Goal: Task Accomplishment & Management: Manage account settings

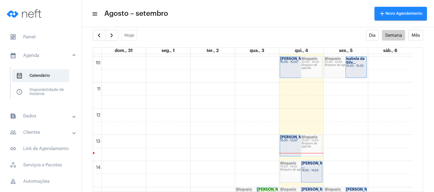
scroll to position [293, 0]
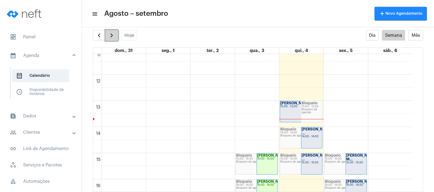
click at [110, 32] on span "button" at bounding box center [111, 35] width 7 height 7
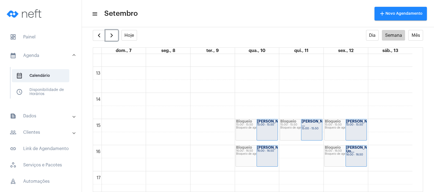
scroll to position [293, 0]
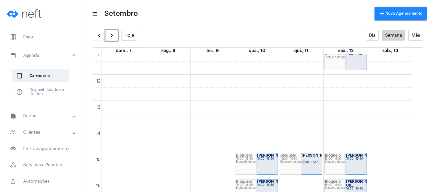
click at [296, 106] on div "00 01 02 03 04 05 06 07 08 09 10 11 12 13 14 15 16 17 18 19 20 21 22 23 Bloquei…" at bounding box center [252, 75] width 319 height 628
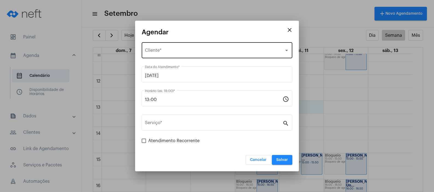
click at [211, 44] on div "Selecione o Cliente Cliente *" at bounding box center [217, 49] width 144 height 17
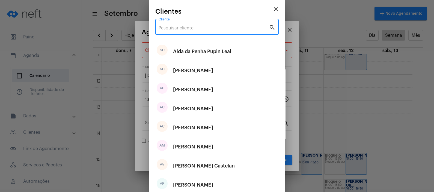
click at [209, 28] on input "Cliente" at bounding box center [213, 28] width 110 height 5
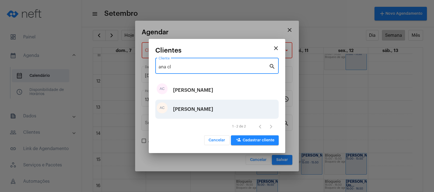
type input "ana cl"
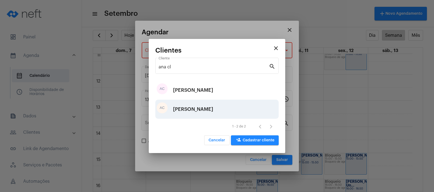
click at [205, 106] on div "[PERSON_NAME]" at bounding box center [193, 109] width 40 height 16
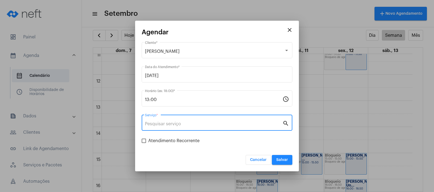
click at [192, 126] on input "Serviço *" at bounding box center [213, 124] width 137 height 5
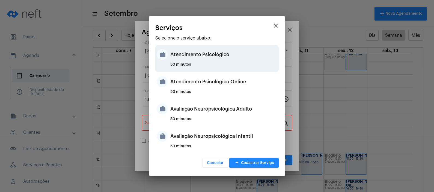
click at [209, 55] on div "Atendimento Psicológico" at bounding box center [223, 54] width 107 height 16
type input "Atendimento Psicológico"
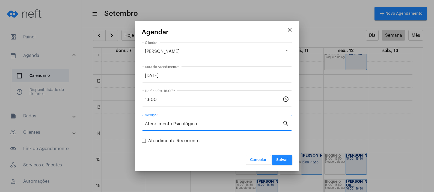
click at [282, 155] on div "Cancelar Salvar" at bounding box center [217, 156] width 151 height 17
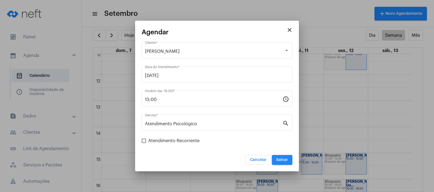
click at [283, 158] on span "Salvar" at bounding box center [282, 160] width 12 height 4
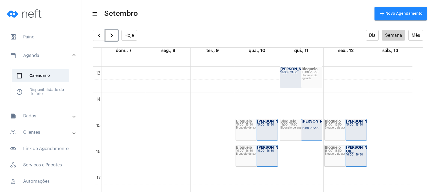
scroll to position [293, 0]
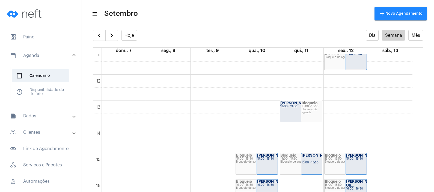
click at [42, 129] on mat-panel-title "people_outline Clientes" at bounding box center [41, 132] width 63 height 7
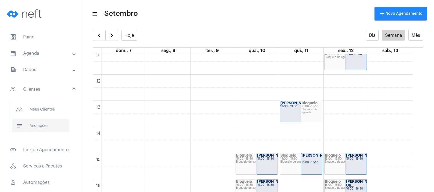
click at [45, 125] on span "notes Anotações" at bounding box center [41, 125] width 58 height 13
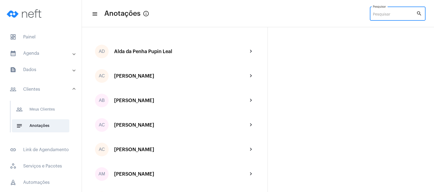
click at [382, 14] on input "Pesquisar" at bounding box center [394, 15] width 43 height 4
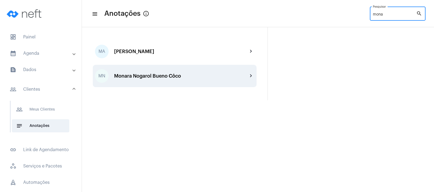
type input "mona"
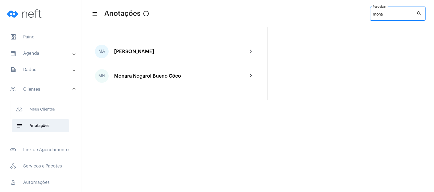
click at [182, 73] on div "Monara Nogarol Bueno Côco" at bounding box center [181, 75] width 134 height 5
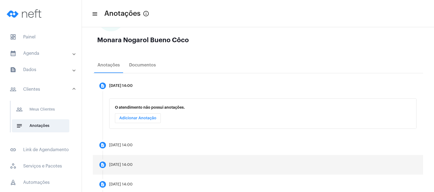
scroll to position [67, 0]
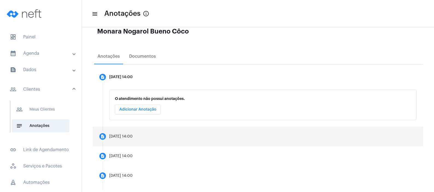
click at [130, 137] on div "[DATE] 14:00" at bounding box center [120, 137] width 23 height 4
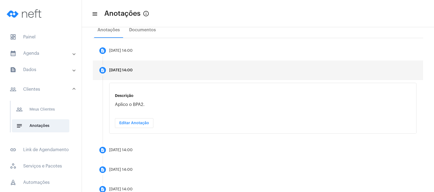
scroll to position [135, 0]
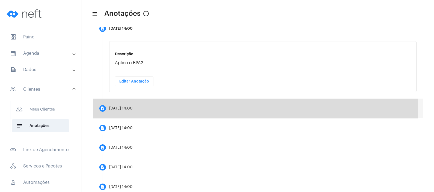
click at [150, 109] on mat-step-header "description [DATE] 14:00" at bounding box center [258, 109] width 330 height 20
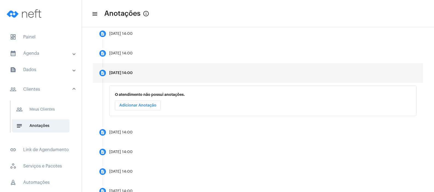
scroll to position [101, 0]
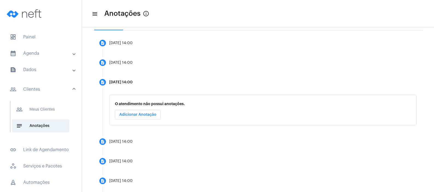
click at [55, 49] on mat-expansion-panel-header "calendar_month_outlined Agenda" at bounding box center [42, 53] width 78 height 13
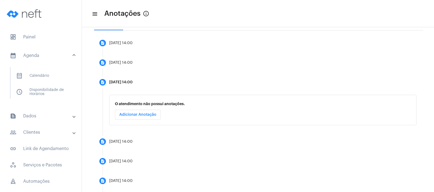
click at [45, 129] on mat-panel-title "people_outline Clientes" at bounding box center [41, 132] width 63 height 7
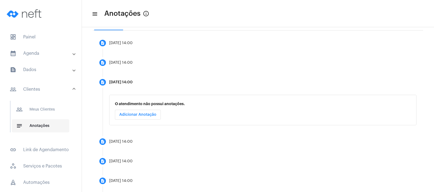
click at [46, 129] on span "notes Anotações" at bounding box center [41, 125] width 58 height 13
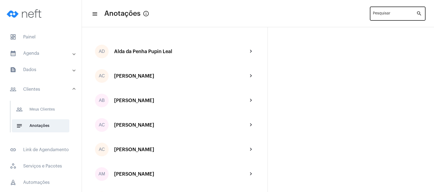
click at [384, 15] on input "Pesquisar" at bounding box center [394, 15] width 43 height 4
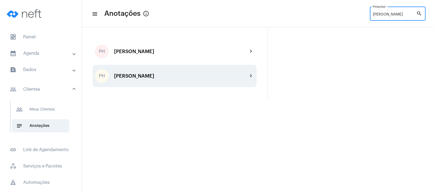
type input "[PERSON_NAME]"
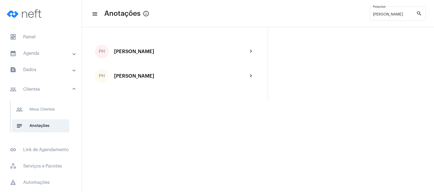
click at [180, 78] on div "[PERSON_NAME]" at bounding box center [181, 75] width 134 height 5
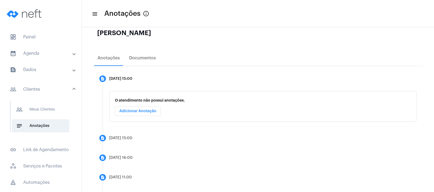
scroll to position [91, 0]
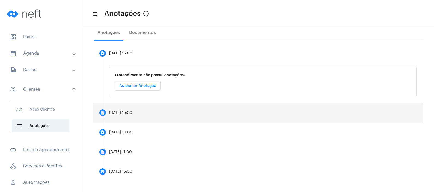
click at [163, 120] on mat-step-header "description [DATE] 15:00" at bounding box center [258, 113] width 330 height 20
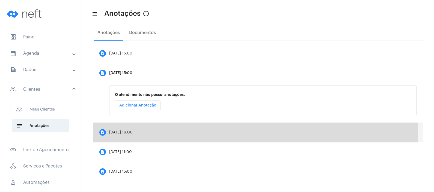
click at [155, 128] on mat-step-header "description [DATE] 16:00" at bounding box center [258, 133] width 330 height 20
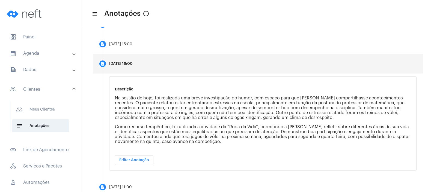
scroll to position [85, 0]
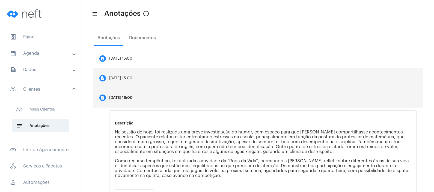
click at [156, 80] on mat-step-header "description [DATE] 15:00" at bounding box center [258, 78] width 330 height 20
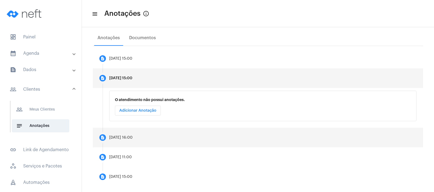
click at [133, 137] on div "[DATE] 16:00" at bounding box center [120, 138] width 23 height 4
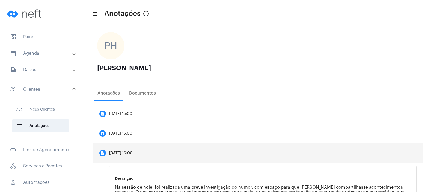
scroll to position [17, 0]
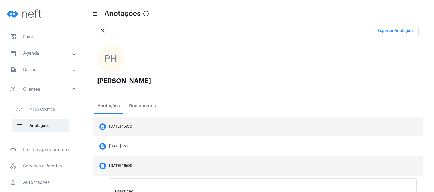
click at [148, 126] on mat-step-header "description [DATE] 15:00" at bounding box center [258, 127] width 330 height 20
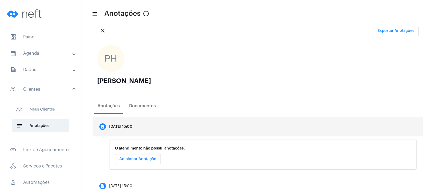
click at [137, 156] on button "Adicionar Anotação" at bounding box center [138, 159] width 46 height 10
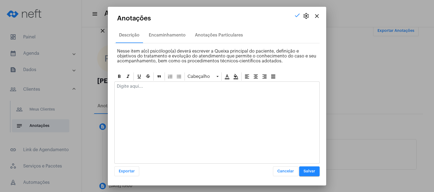
click at [182, 112] on div at bounding box center [216, 123] width 205 height 82
click at [193, 94] on div at bounding box center [216, 123] width 205 height 82
click at [195, 89] on div at bounding box center [217, 88] width 205 height 12
click at [305, 168] on button "Salvar" at bounding box center [309, 172] width 20 height 10
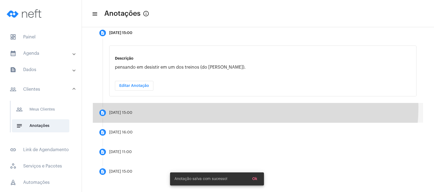
click at [236, 107] on mat-step-header "description [DATE] 15:00" at bounding box center [258, 113] width 330 height 20
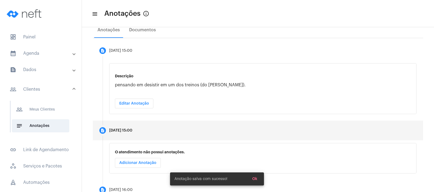
scroll to position [91, 0]
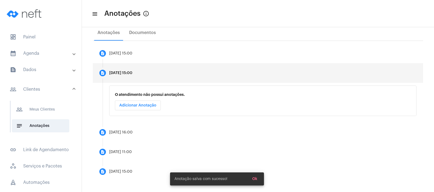
click at [206, 120] on div "O atendimento não possui anotações. Adicionar Anotação" at bounding box center [263, 104] width 320 height 37
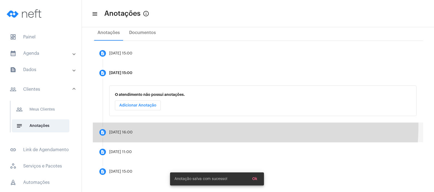
click at [203, 125] on mat-step-header "description [DATE] 16:00" at bounding box center [258, 133] width 330 height 20
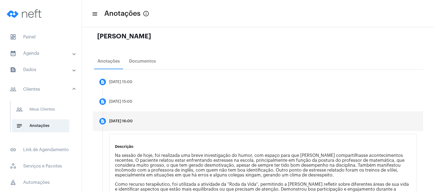
scroll to position [51, 0]
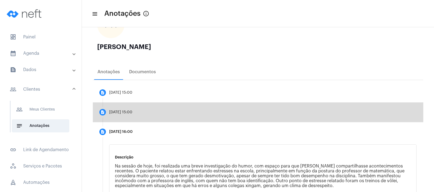
click at [300, 105] on mat-step-header "description [DATE] 15:00" at bounding box center [258, 113] width 330 height 20
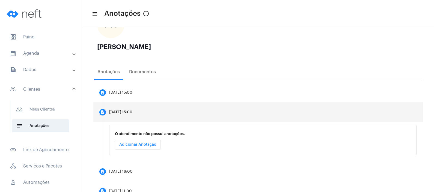
scroll to position [91, 0]
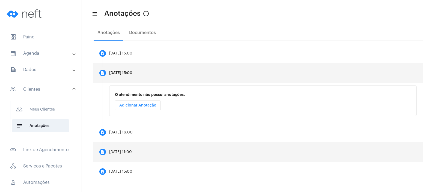
click at [256, 152] on mat-step-header "description [DATE] 11:00" at bounding box center [258, 152] width 330 height 20
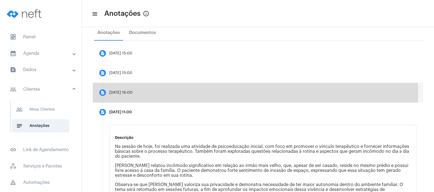
click at [247, 93] on mat-step-header "description [DATE] 16:00" at bounding box center [258, 93] width 330 height 20
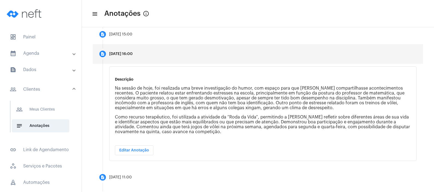
scroll to position [154, 0]
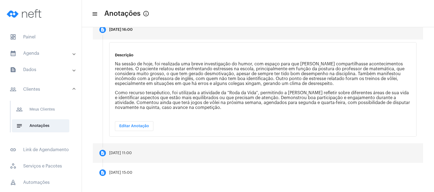
click at [223, 146] on mat-step-header "description [DATE] 11:00" at bounding box center [258, 153] width 330 height 20
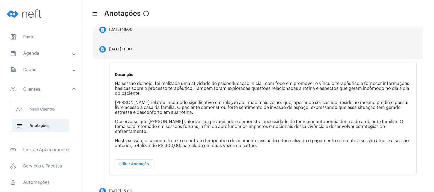
click at [182, 34] on mat-step-header "description [DATE] 16:00" at bounding box center [258, 30] width 330 height 20
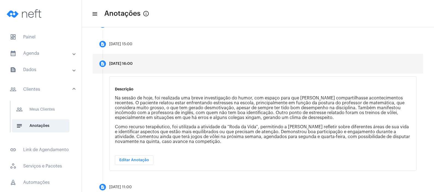
scroll to position [85, 0]
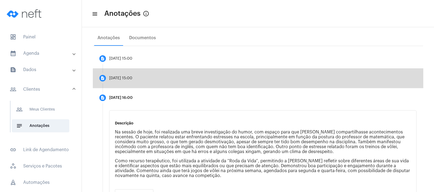
click at [258, 86] on mat-step-header "description [DATE] 15:00" at bounding box center [258, 78] width 330 height 20
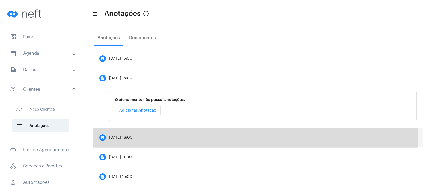
click at [236, 138] on mat-step-header "description [DATE] 16:00" at bounding box center [258, 138] width 330 height 20
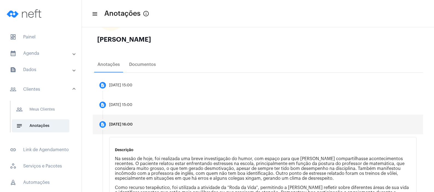
scroll to position [0, 0]
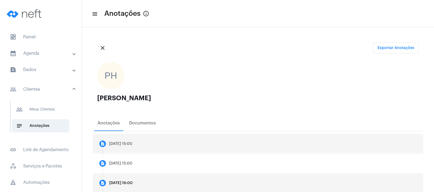
click at [132, 143] on div "[DATE] 15:00" at bounding box center [120, 144] width 23 height 4
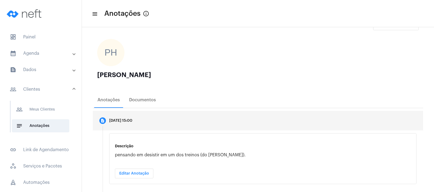
scroll to position [34, 0]
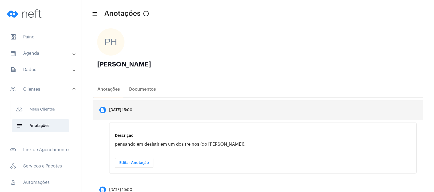
click at [146, 159] on button "Editar Anotação" at bounding box center [134, 163] width 38 height 10
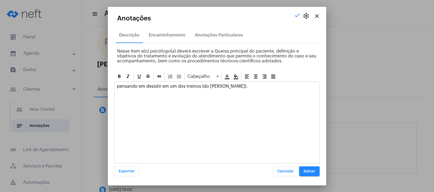
click at [250, 84] on p "pensando em desistir em um dos treinos (do [PERSON_NAME])." at bounding box center [217, 86] width 200 height 5
click at [119, 88] on p "pensando em desistir em um dos treinos (do [PERSON_NAME]). Atividade “curtogram…" at bounding box center [217, 86] width 200 height 5
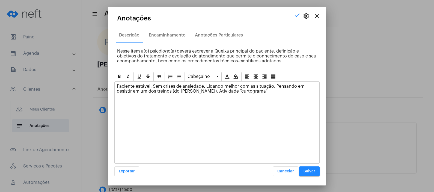
click at [209, 91] on p "Paciente estável. Sem crises de ansiedade. Lidando melhor com as situação. Pens…" at bounding box center [217, 89] width 200 height 10
click at [222, 95] on p "Paciente estável. Sem crises de ansiedade. Lidando melhor com as situação. Pens…" at bounding box center [217, 91] width 200 height 15
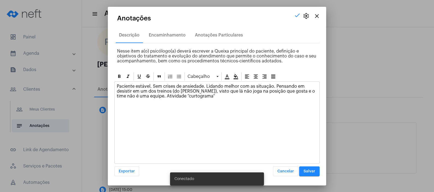
click at [307, 175] on button "Salvar" at bounding box center [309, 172] width 20 height 10
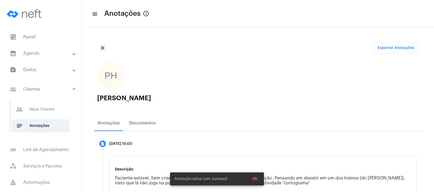
click at [58, 48] on mat-expansion-panel-header "calendar_month_outlined Agenda" at bounding box center [42, 53] width 78 height 13
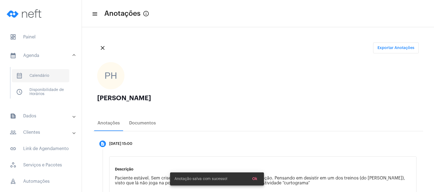
click at [41, 74] on span "calendar_month_outlined Calendário" at bounding box center [41, 75] width 58 height 13
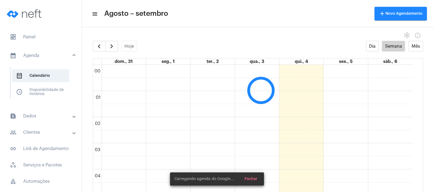
scroll to position [157, 0]
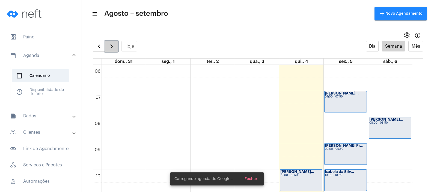
click at [113, 47] on span "button" at bounding box center [111, 46] width 7 height 7
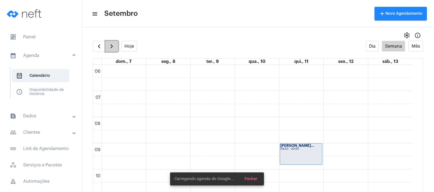
click at [113, 47] on span "button" at bounding box center [111, 46] width 7 height 7
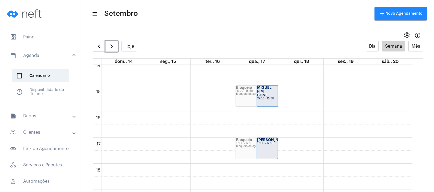
scroll to position [362, 0]
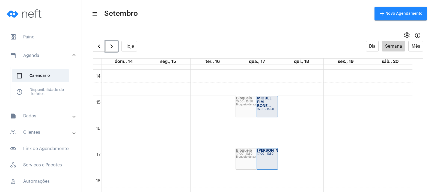
click at [289, 101] on div "00 01 02 03 04 05 06 07 08 09 10 11 12 13 14 15 16 17 18 19 20 21 22 23 Bloquei…" at bounding box center [252, 17] width 319 height 628
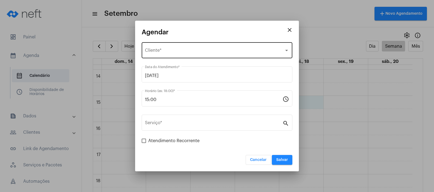
click at [232, 52] on div "Selecione o Cliente" at bounding box center [214, 51] width 139 height 5
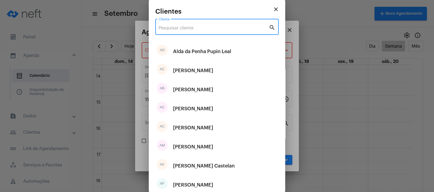
click at [222, 26] on input "Cliente" at bounding box center [213, 28] width 110 height 5
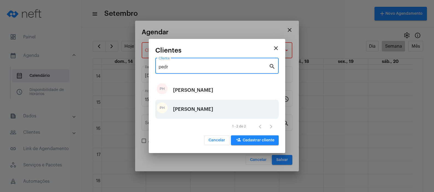
type input "pedr"
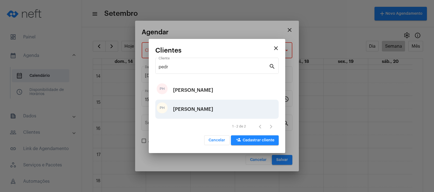
click at [213, 112] on div "[PERSON_NAME]" at bounding box center [193, 109] width 40 height 16
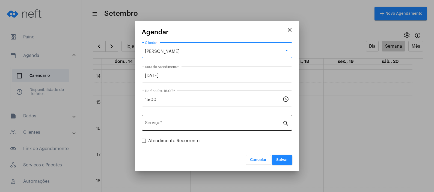
click at [188, 125] on input "Serviço *" at bounding box center [213, 124] width 137 height 5
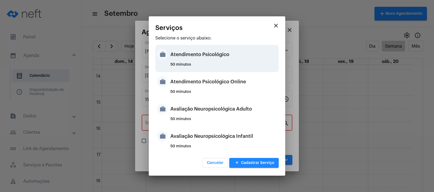
click at [202, 59] on div "Atendimento Psicológico" at bounding box center [223, 54] width 107 height 16
type input "Atendimento Psicológico"
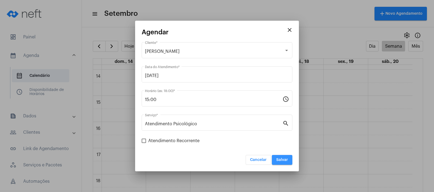
click at [282, 162] on span "Salvar" at bounding box center [282, 160] width 12 height 4
